Goal: Check status: Check status

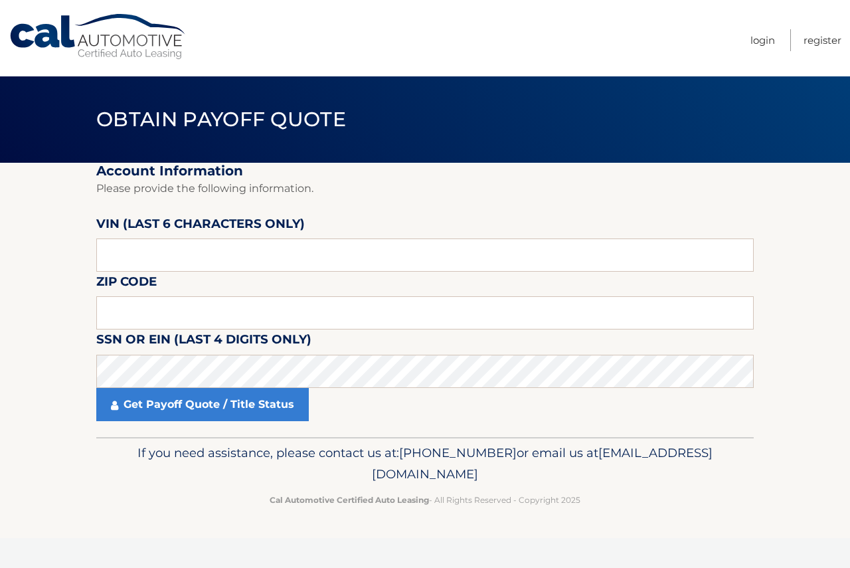
click at [282, 252] on input "text" at bounding box center [424, 254] width 657 height 33
click at [175, 253] on input "text" at bounding box center [424, 254] width 657 height 33
type input "007710"
type input "07424"
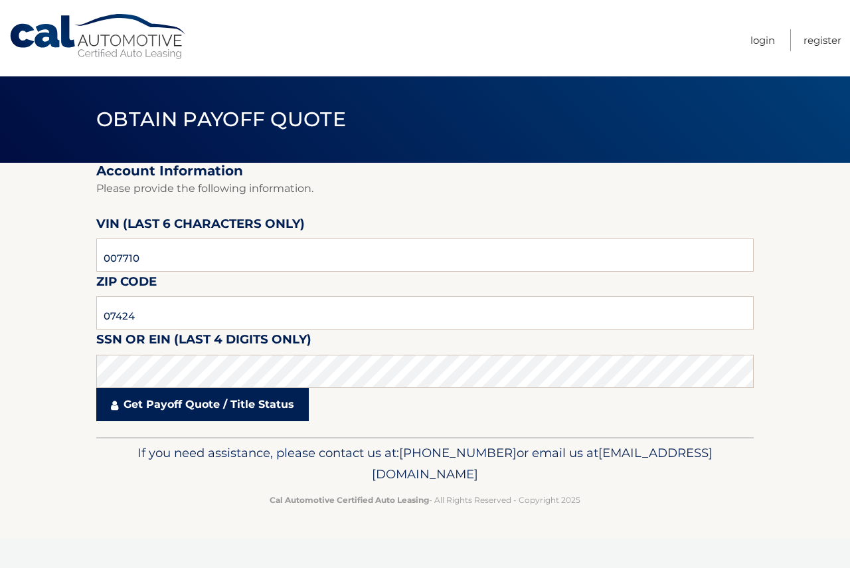
click at [222, 409] on link "Get Payoff Quote / Title Status" at bounding box center [202, 404] width 212 height 33
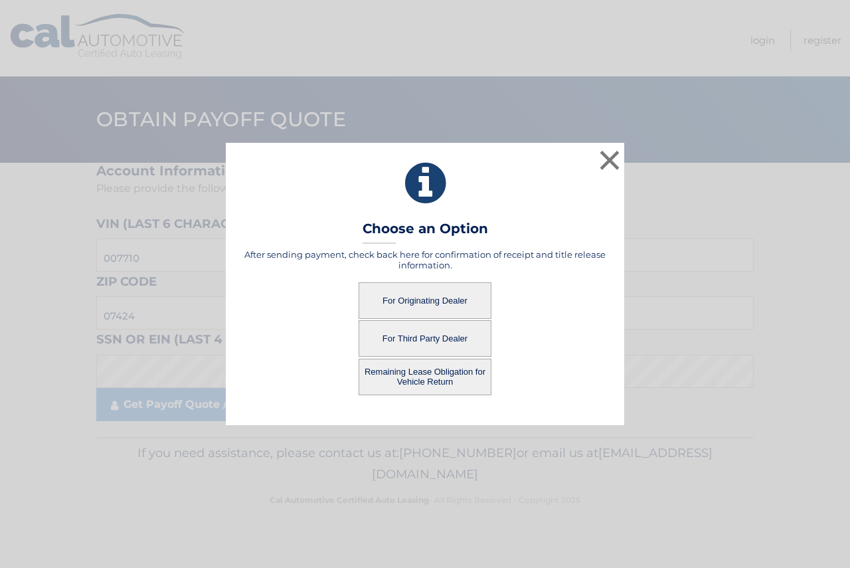
click at [422, 344] on button "For Third Party Dealer" at bounding box center [425, 338] width 133 height 37
click at [421, 335] on button "For Third Party Dealer" at bounding box center [425, 338] width 133 height 37
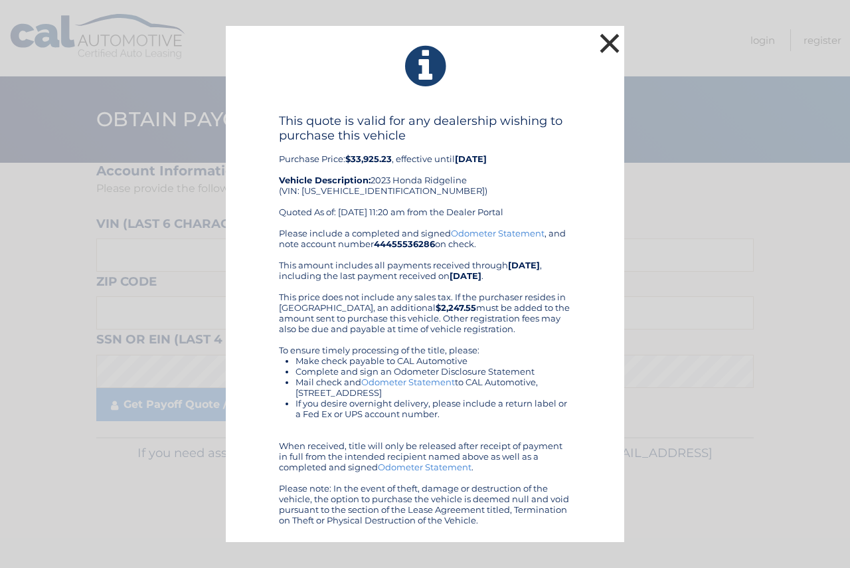
click at [612, 41] on button "×" at bounding box center [609, 43] width 27 height 27
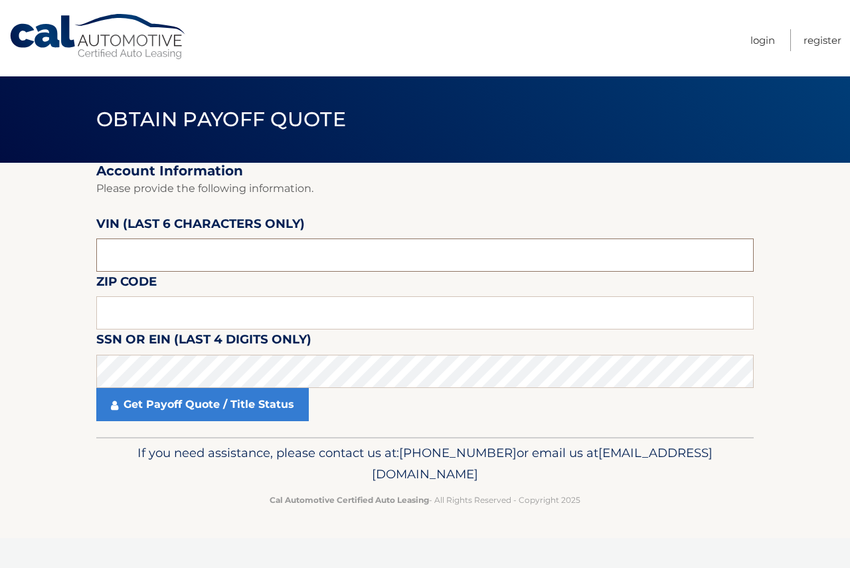
click at [251, 247] on input "text" at bounding box center [424, 254] width 657 height 33
type input "007710"
type input "07424"
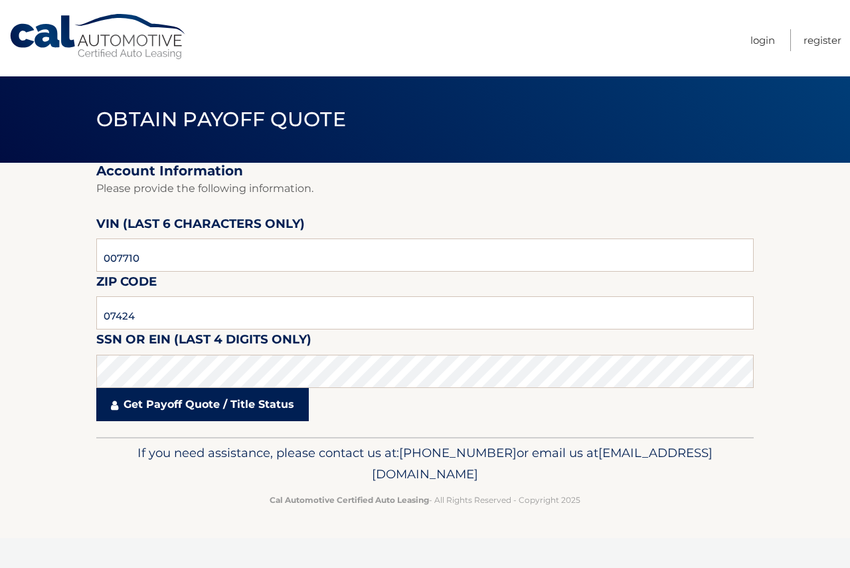
click at [243, 400] on link "Get Payoff Quote / Title Status" at bounding box center [202, 404] width 212 height 33
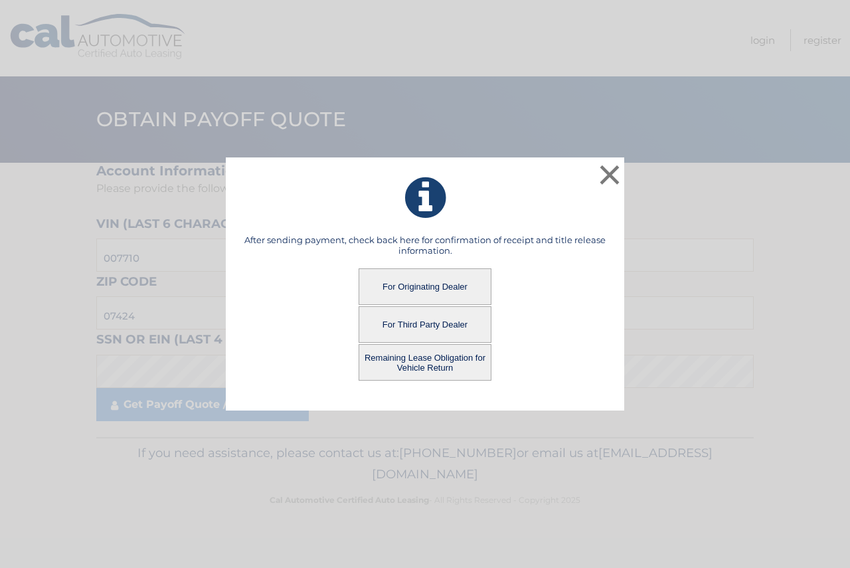
click at [418, 363] on button "Remaining Lease Obligation for Vehicle Return" at bounding box center [425, 362] width 133 height 37
click at [398, 357] on button "Remaining Lease Obligation for Vehicle Return" at bounding box center [425, 362] width 133 height 37
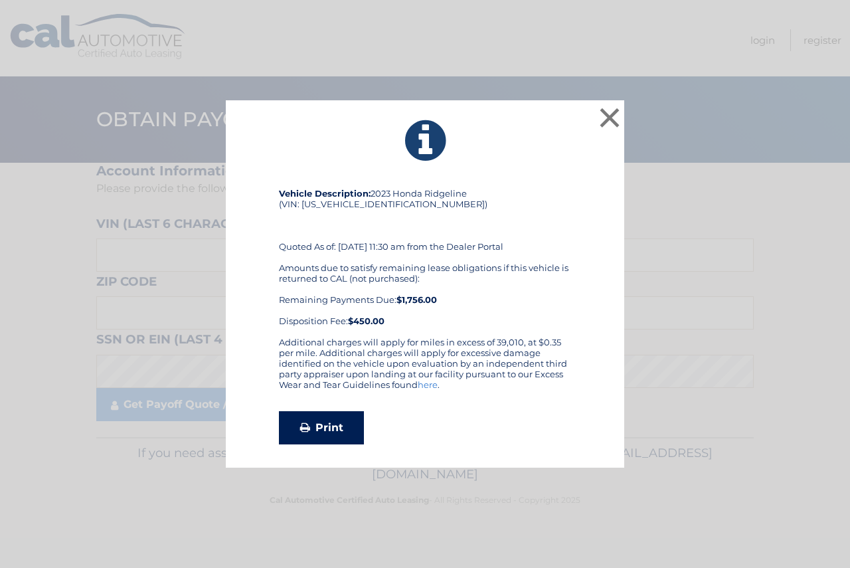
click at [318, 442] on link "Print" at bounding box center [321, 427] width 85 height 33
click at [603, 116] on button "×" at bounding box center [609, 117] width 27 height 27
